Goal: Check status: Check status

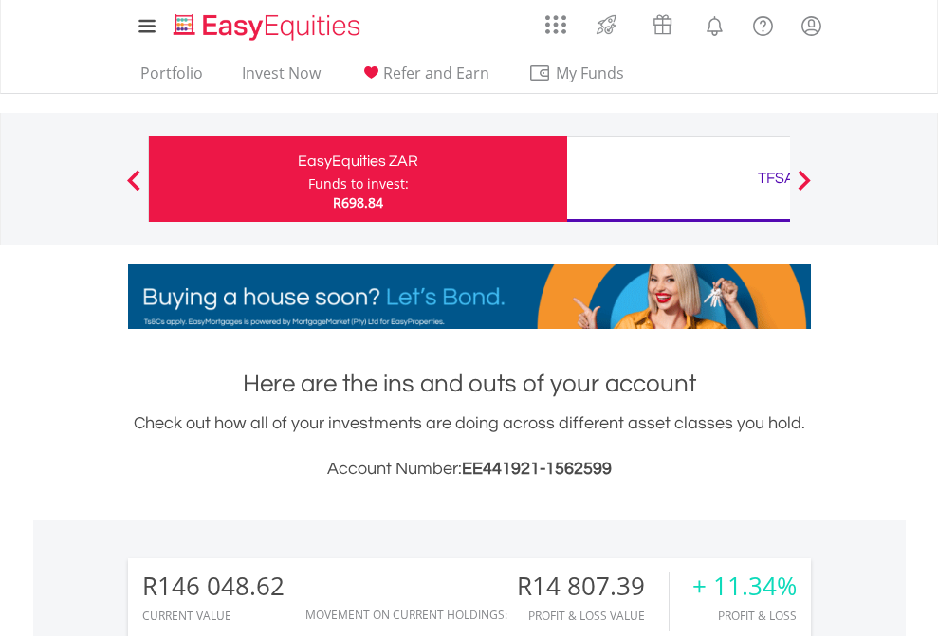
click at [308, 179] on div "Funds to invest:" at bounding box center [358, 184] width 101 height 19
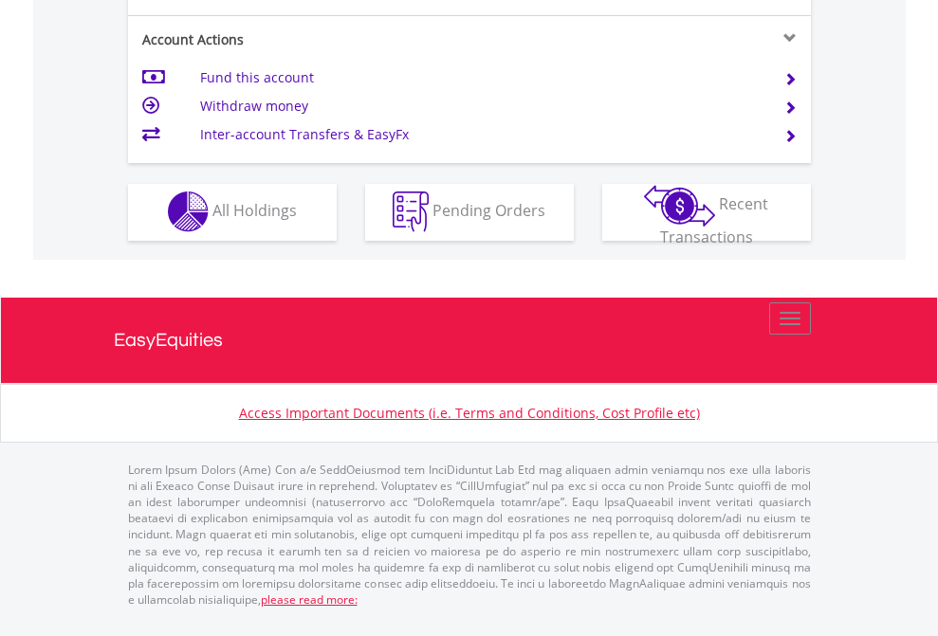
scroll to position [1774, 0]
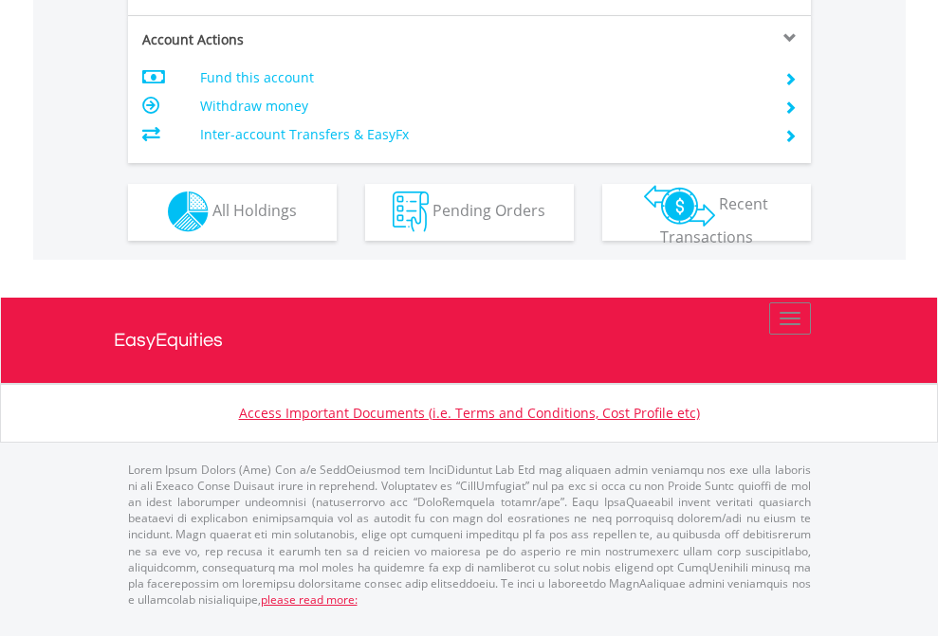
scroll to position [1774, 0]
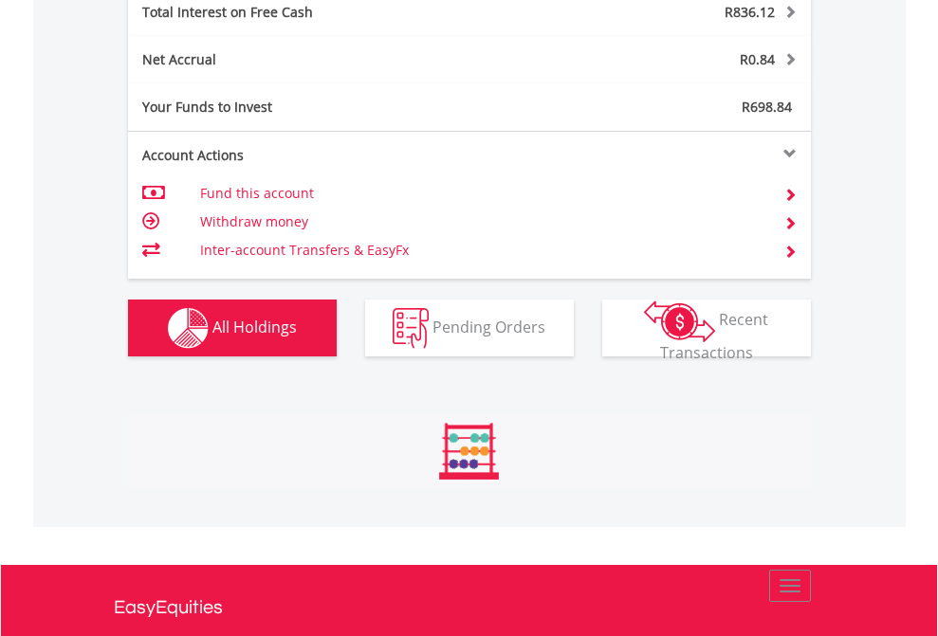
scroll to position [182, 298]
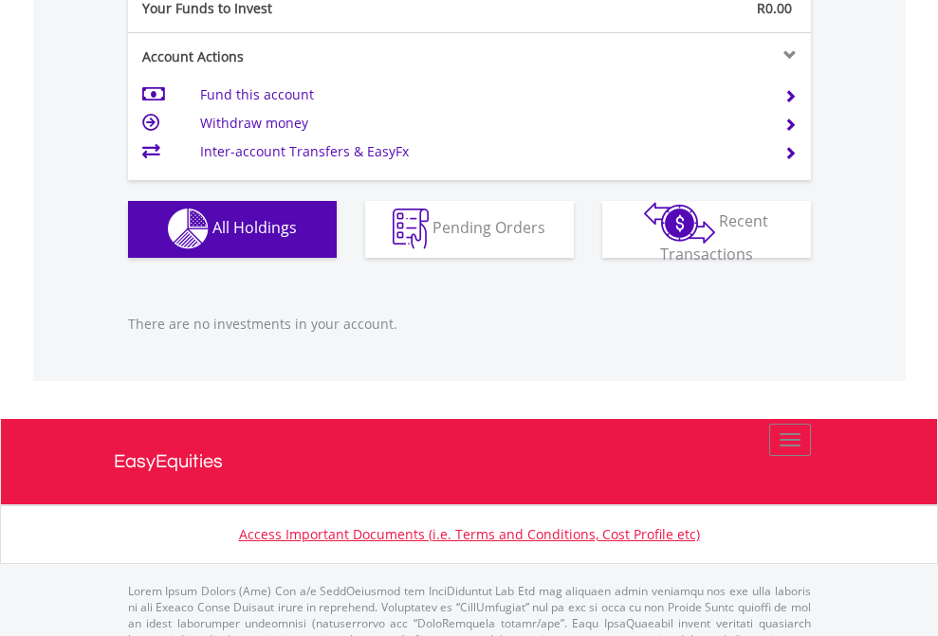
scroll to position [1878, 0]
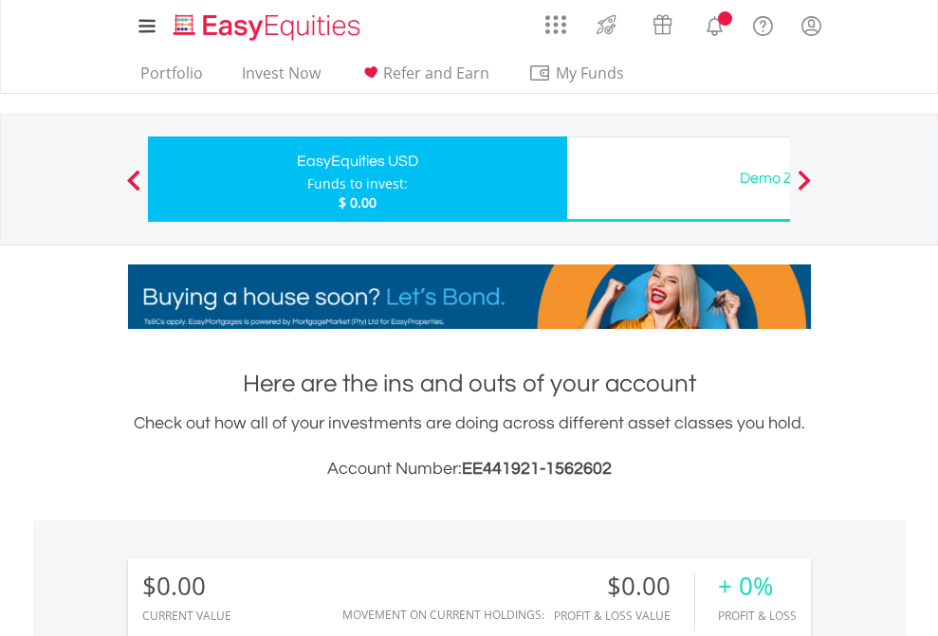
scroll to position [182, 298]
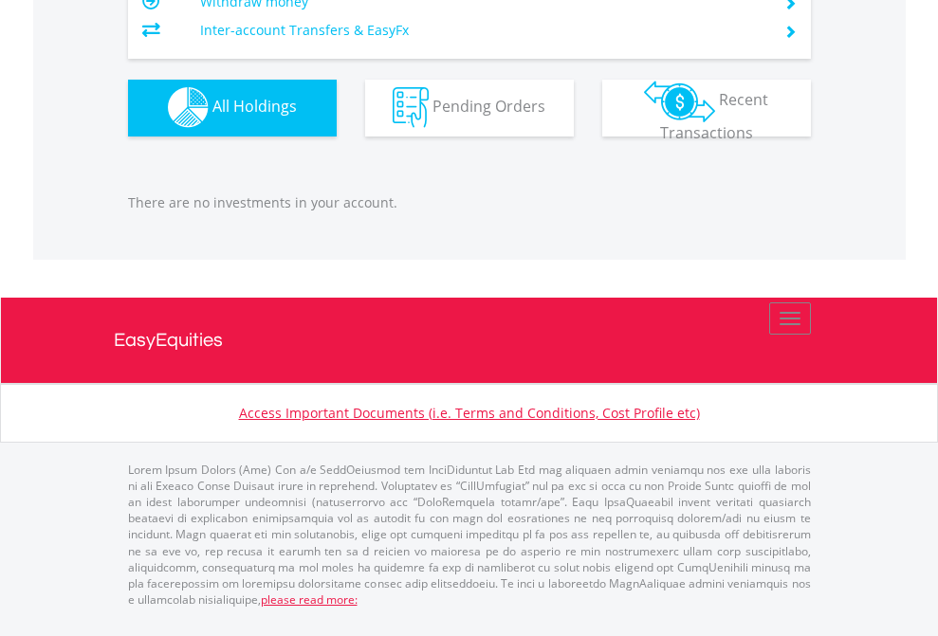
scroll to position [1878, 0]
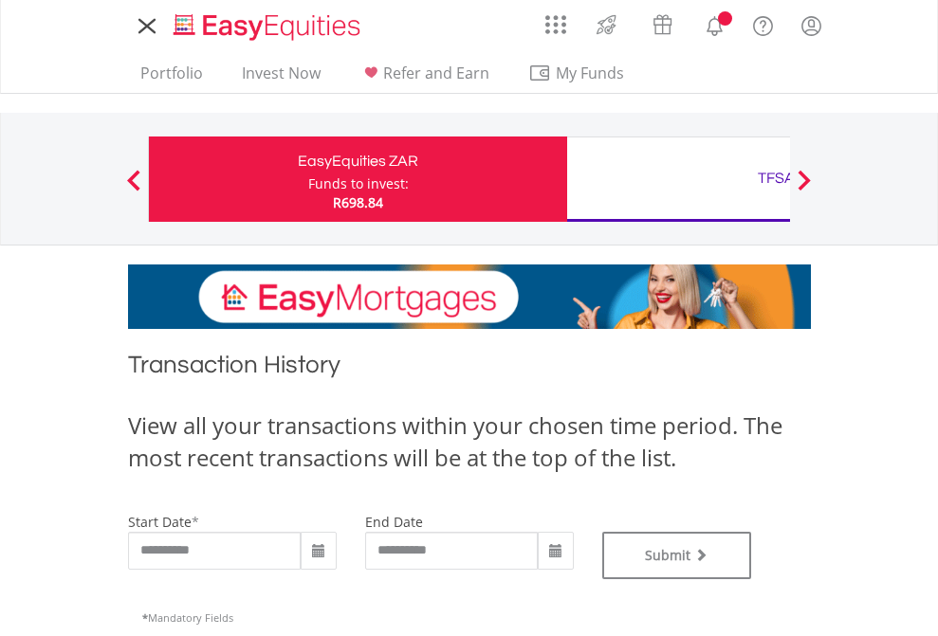
type input "**********"
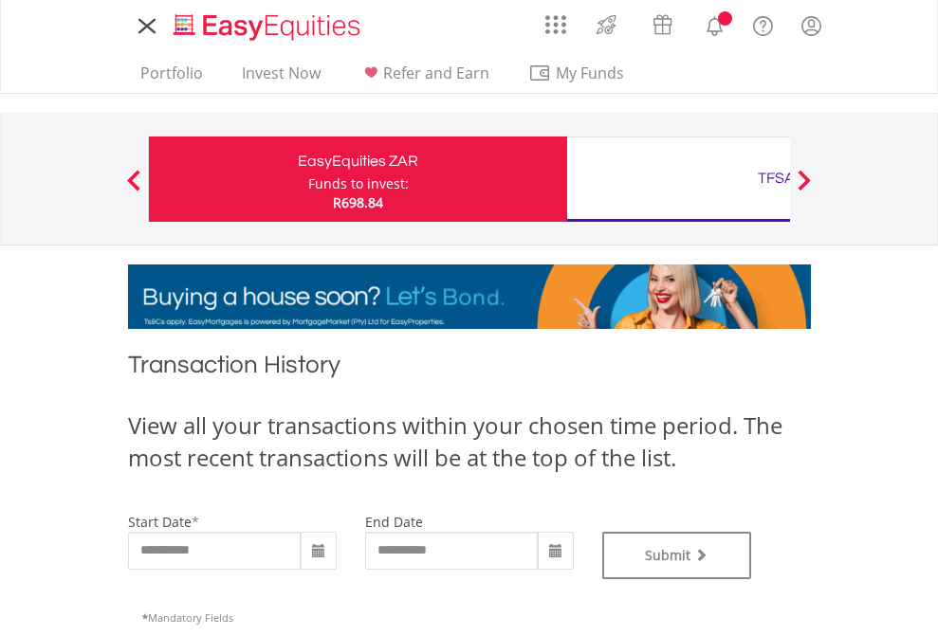
type input "**********"
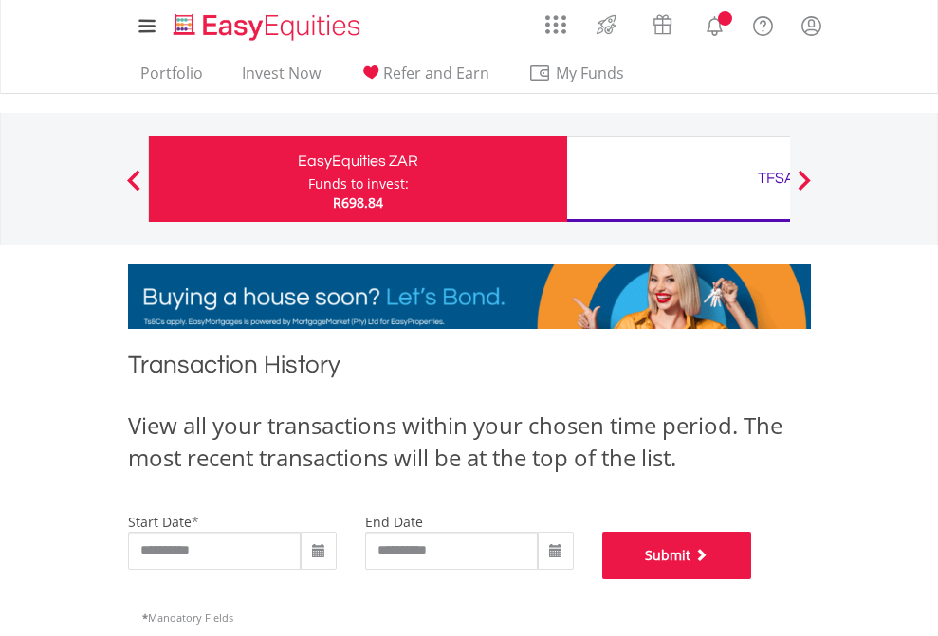
click at [752, 580] on button "Submit" at bounding box center [677, 555] width 150 height 47
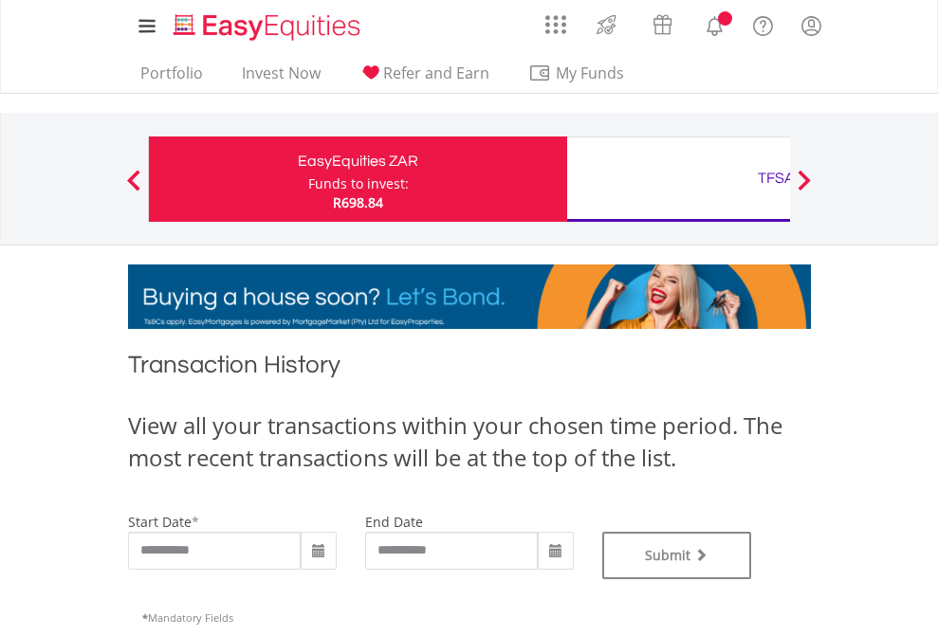
click at [678, 179] on div "TFSA" at bounding box center [777, 178] width 396 height 27
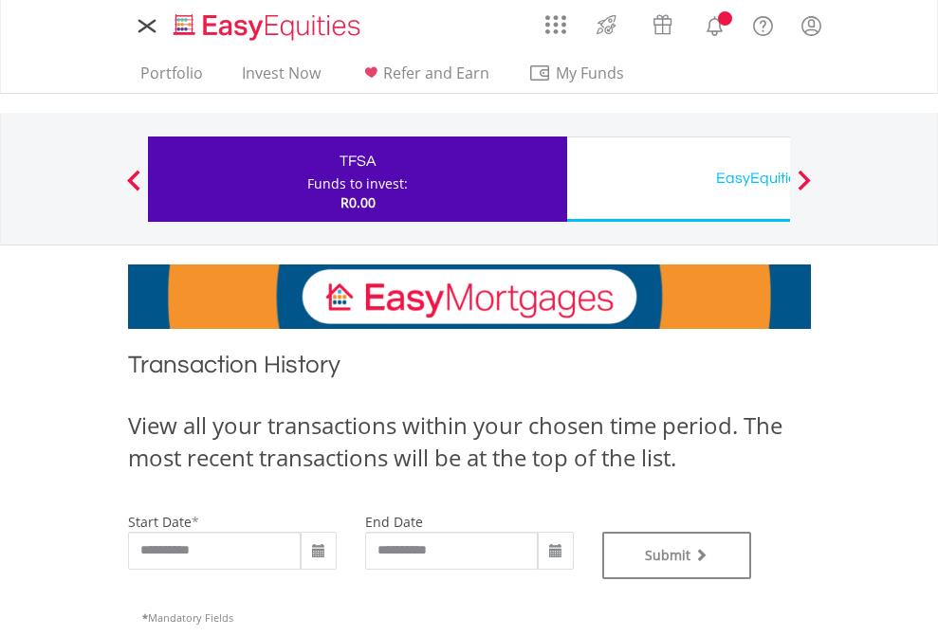
type input "**********"
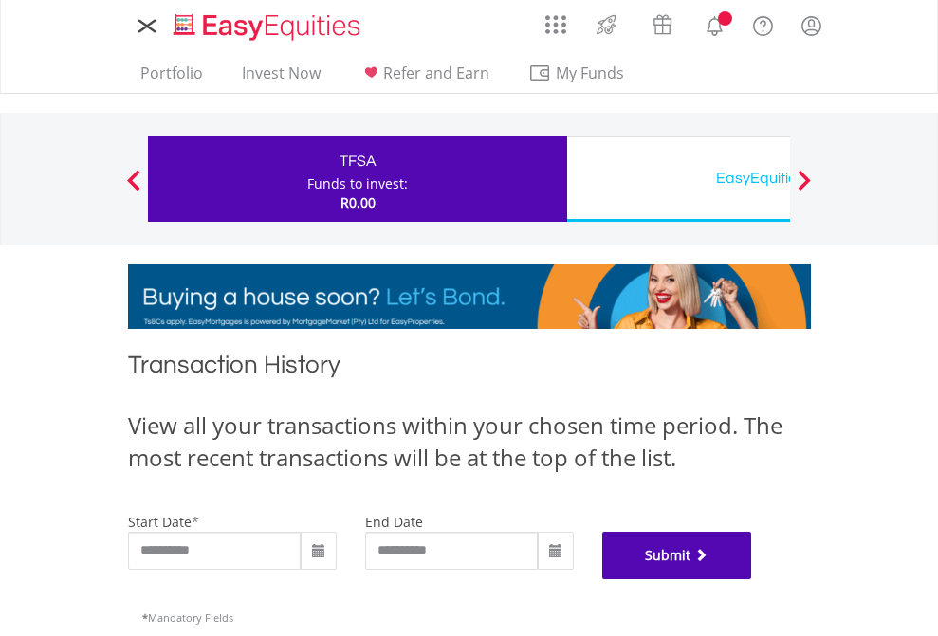
click at [752, 580] on button "Submit" at bounding box center [677, 555] width 150 height 47
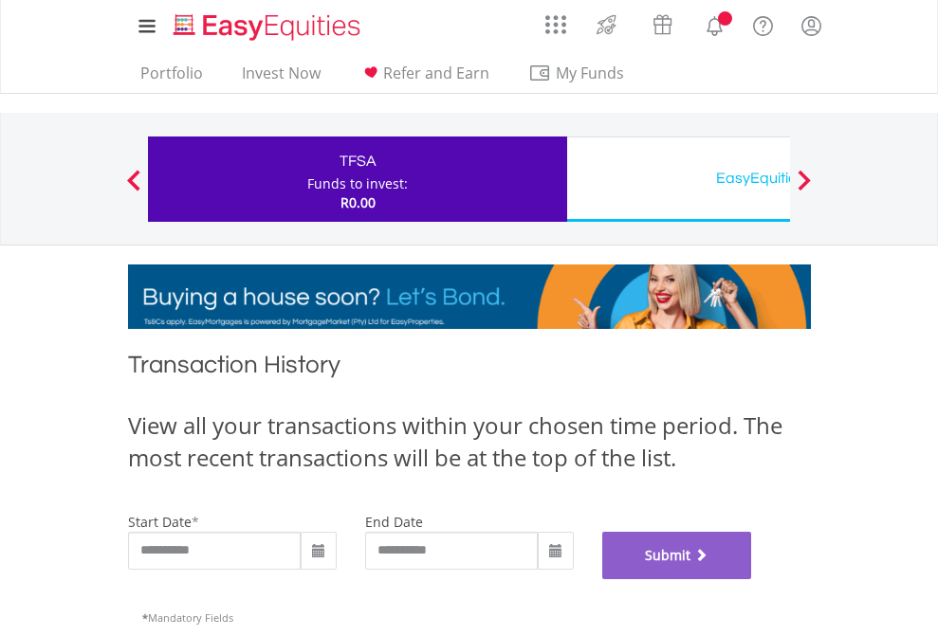
scroll to position [769, 0]
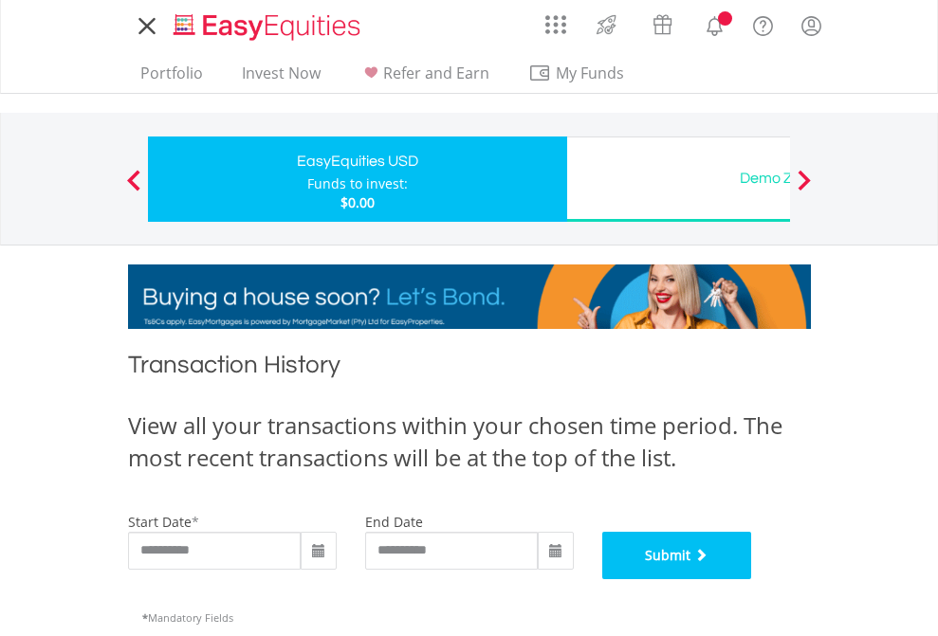
click at [752, 580] on button "Submit" at bounding box center [677, 555] width 150 height 47
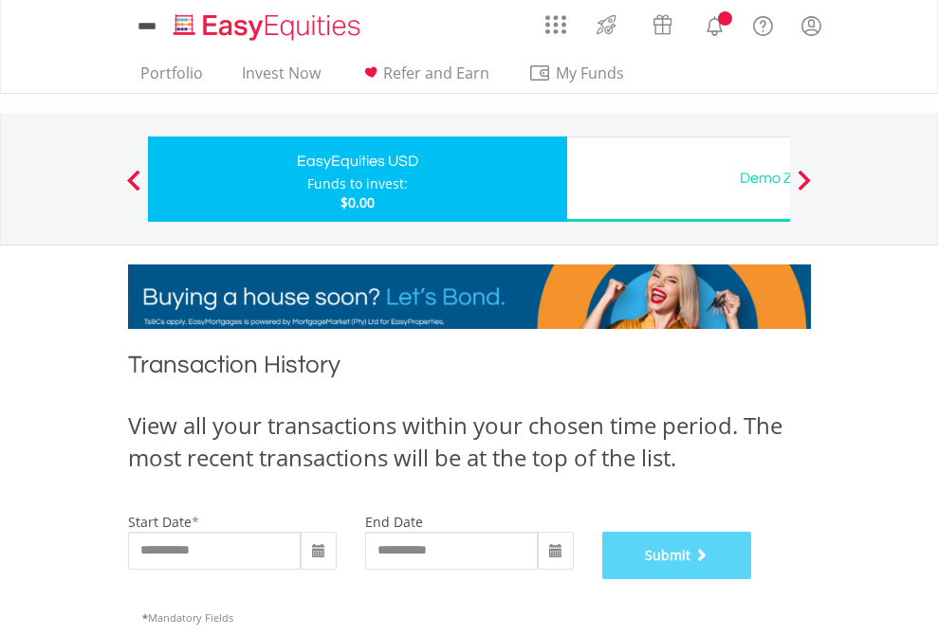
scroll to position [769, 0]
